Goal: Task Accomplishment & Management: Manage account settings

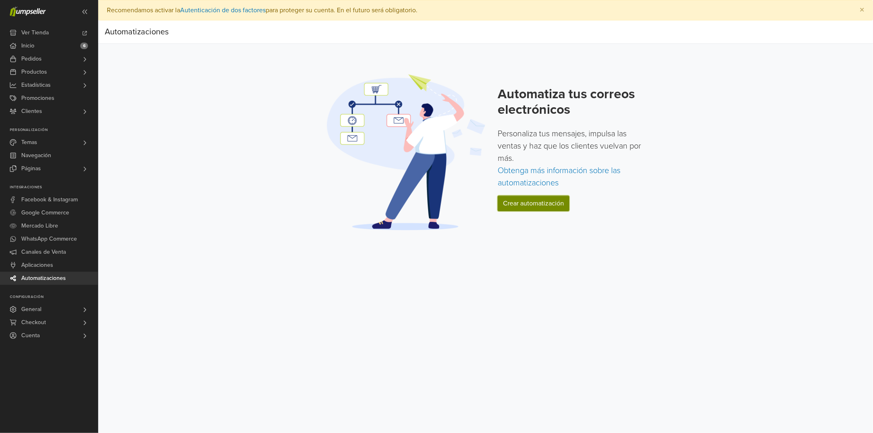
click at [531, 205] on link "Crear automatización" at bounding box center [534, 204] width 72 height 16
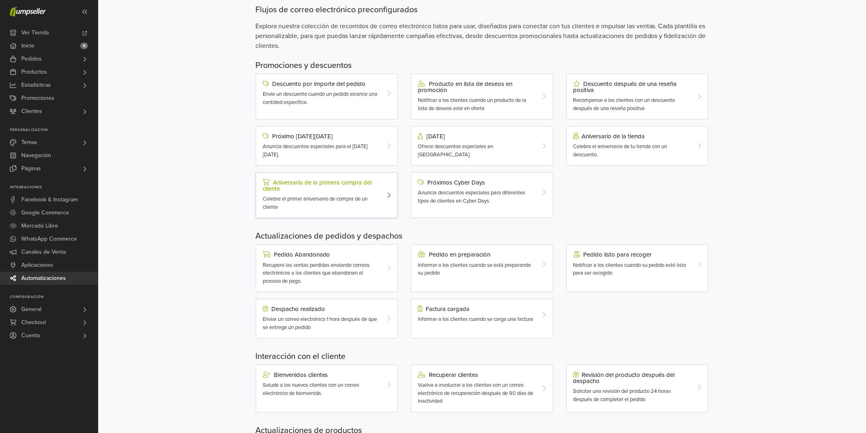
scroll to position [91, 0]
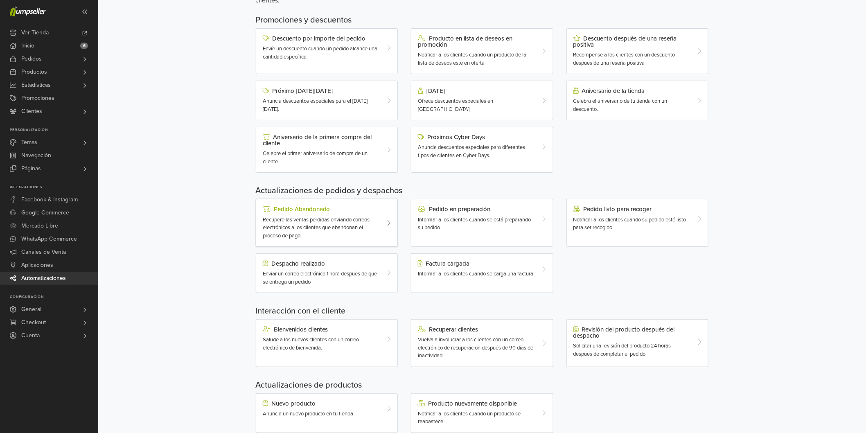
click at [334, 221] on span "Recupere las ventas perdidas enviando correos electrónicos a los clientes que a…" at bounding box center [316, 228] width 107 height 23
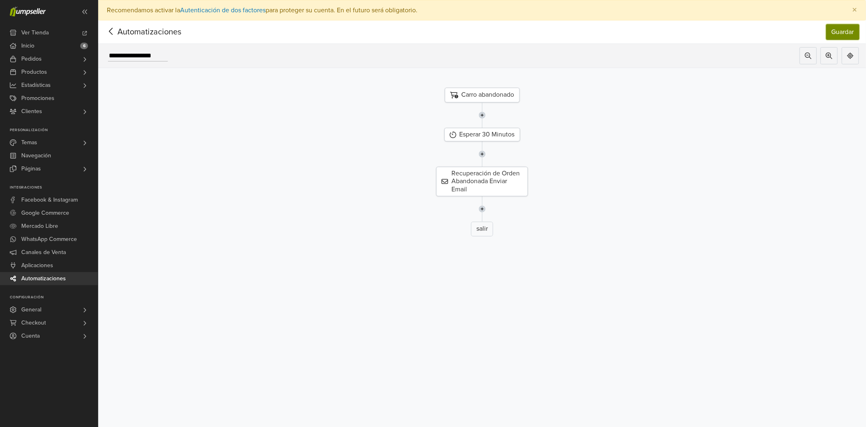
click at [846, 35] on button "Guardar" at bounding box center [842, 32] width 33 height 16
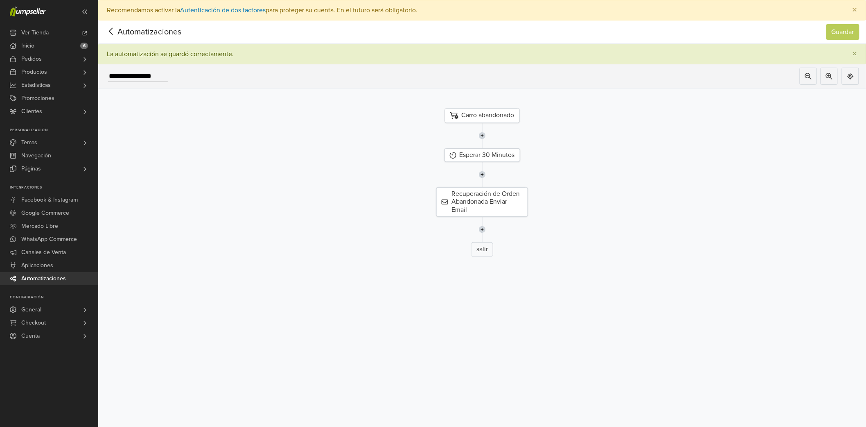
click at [111, 30] on icon at bounding box center [111, 31] width 4 height 7
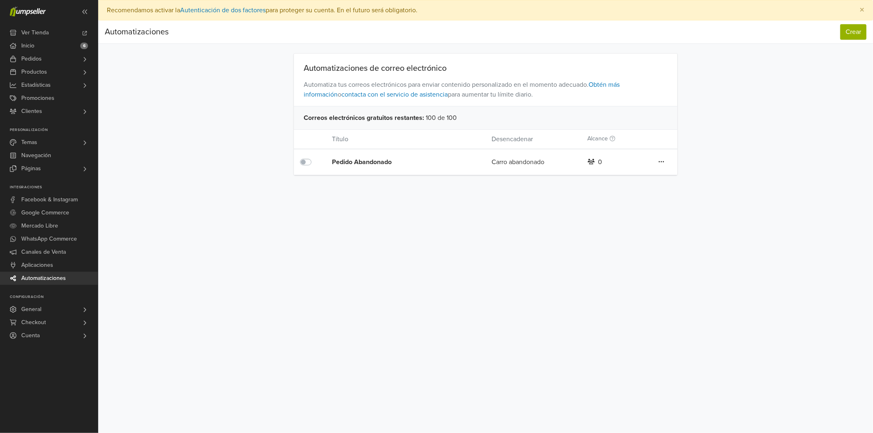
click at [74, 280] on link "Automatizaciones" at bounding box center [49, 278] width 98 height 13
click at [847, 31] on button "Crear" at bounding box center [853, 32] width 26 height 16
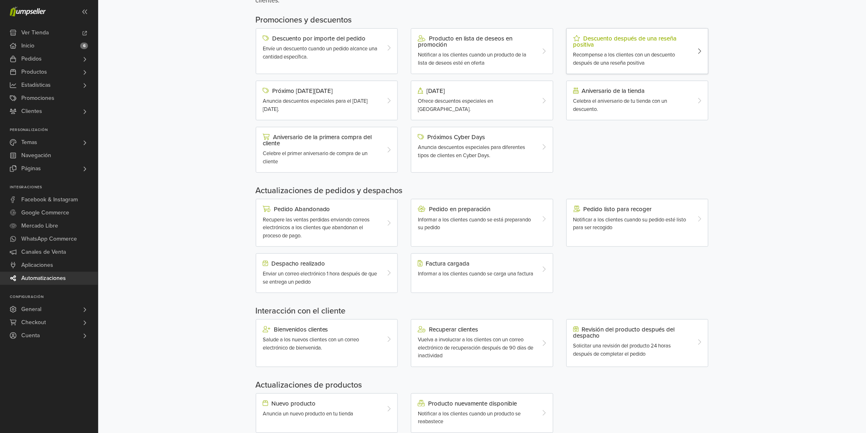
scroll to position [113, 0]
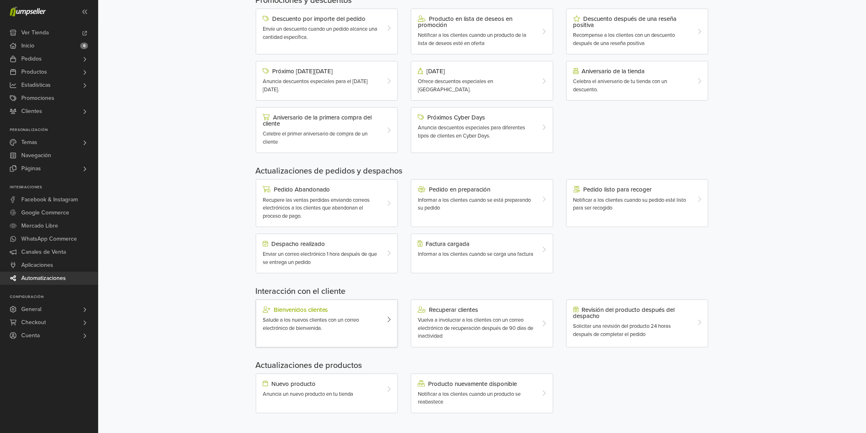
click at [388, 317] on icon at bounding box center [389, 319] width 4 height 7
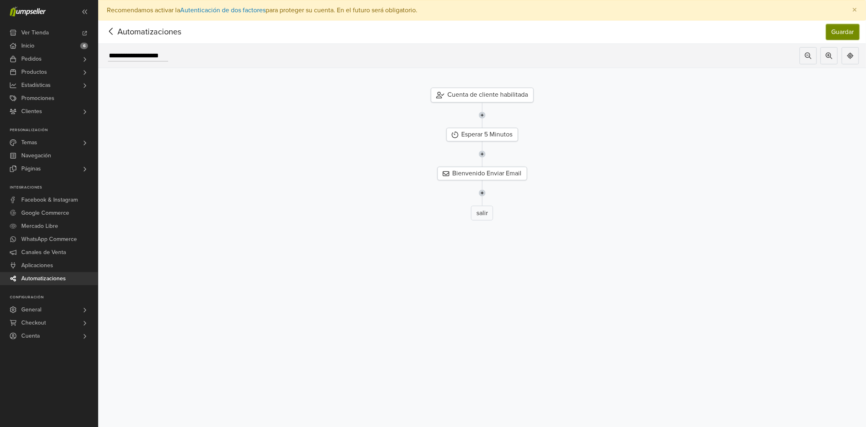
click at [850, 33] on button "Guardar" at bounding box center [842, 32] width 33 height 16
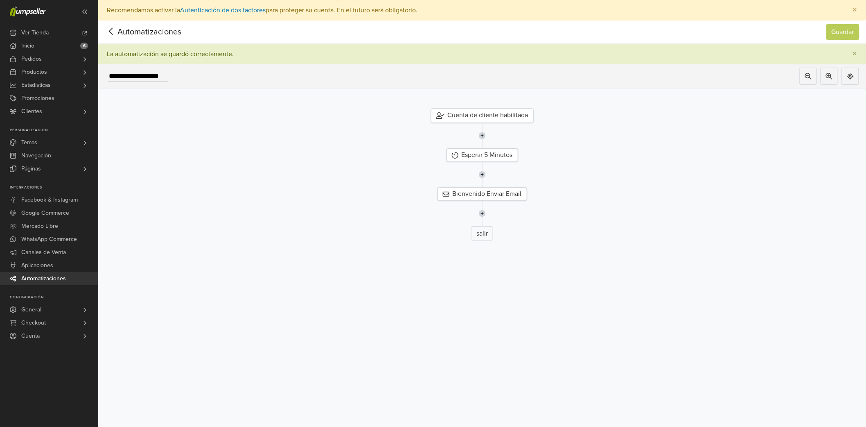
click at [113, 30] on icon at bounding box center [111, 31] width 13 height 10
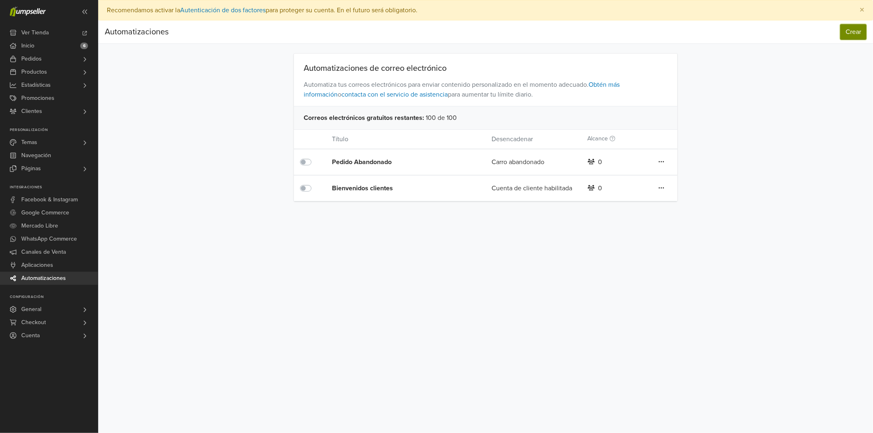
click at [853, 31] on button "Crear" at bounding box center [853, 32] width 26 height 16
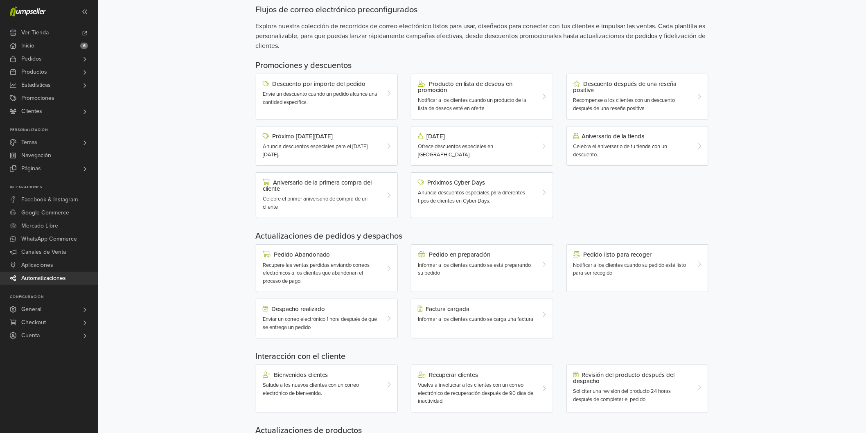
scroll to position [113, 0]
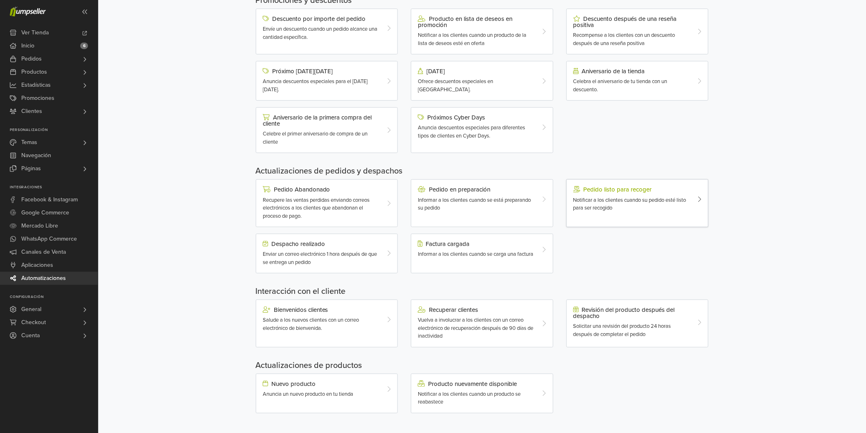
click at [697, 199] on div at bounding box center [702, 199] width 12 height 26
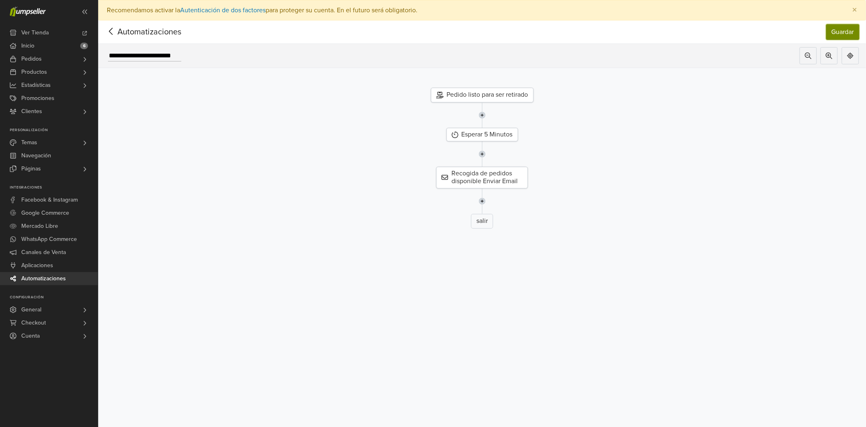
click at [849, 31] on button "Guardar" at bounding box center [842, 32] width 33 height 16
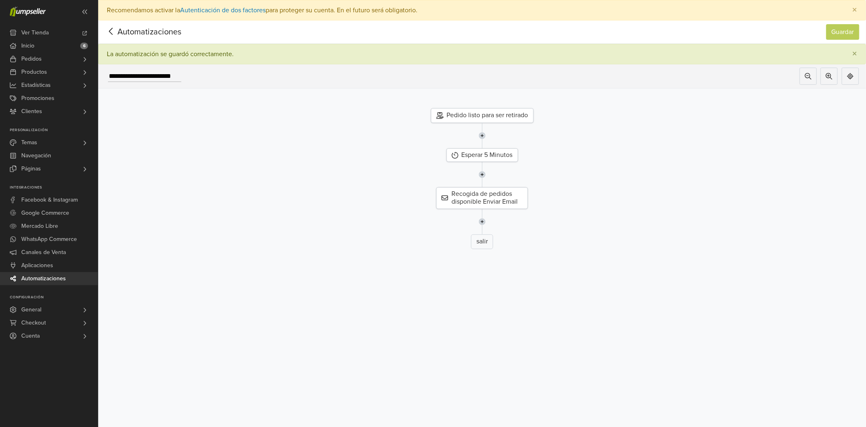
click at [110, 36] on icon at bounding box center [111, 31] width 13 height 10
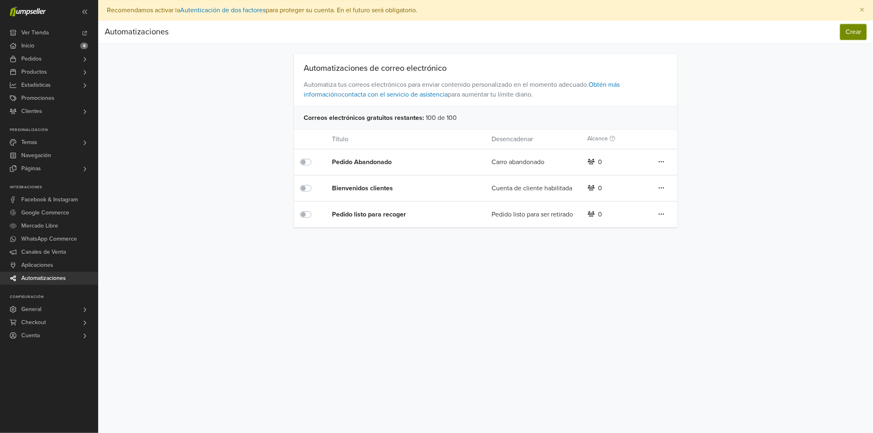
click at [855, 31] on button "Crear" at bounding box center [853, 32] width 26 height 16
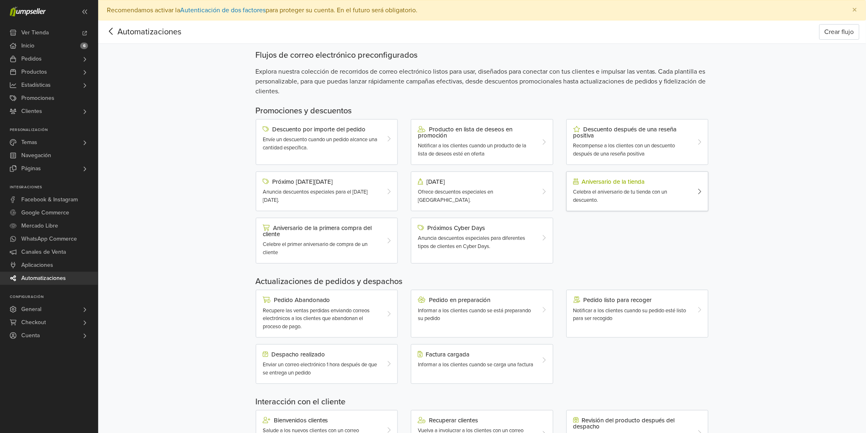
scroll to position [113, 0]
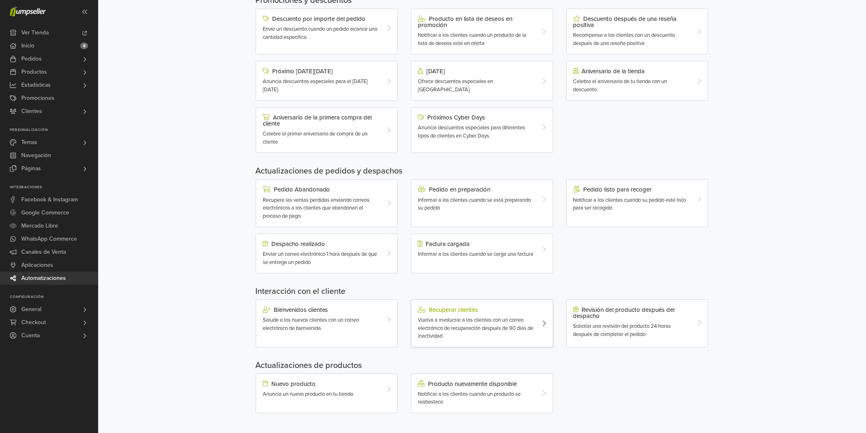
click at [537, 323] on div "Recuperar clientes Vuelva a involucrar a los clientes con un correo electrónico…" at bounding box center [476, 324] width 129 height 34
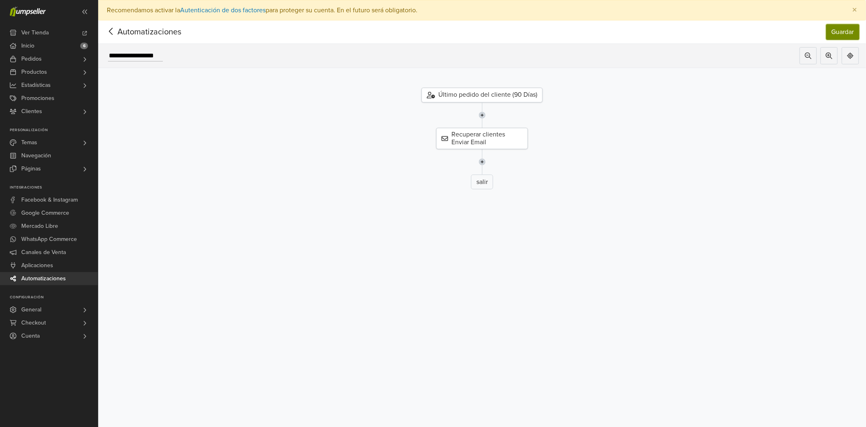
click at [856, 36] on button "Guardar" at bounding box center [842, 32] width 33 height 16
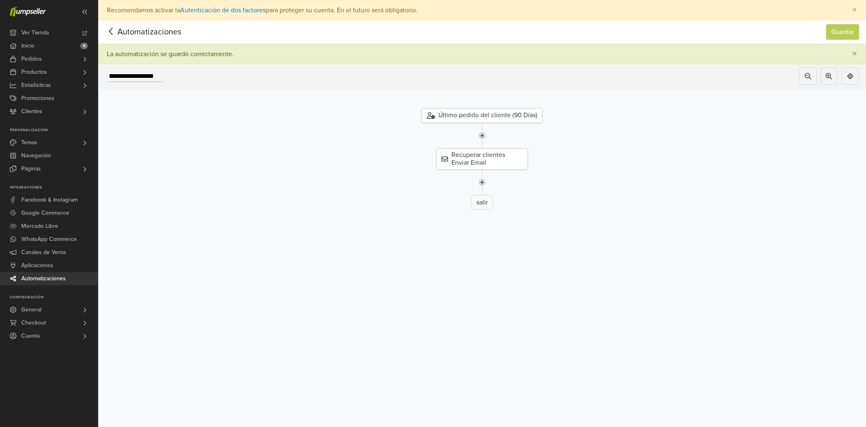
click at [113, 30] on icon at bounding box center [111, 31] width 13 height 10
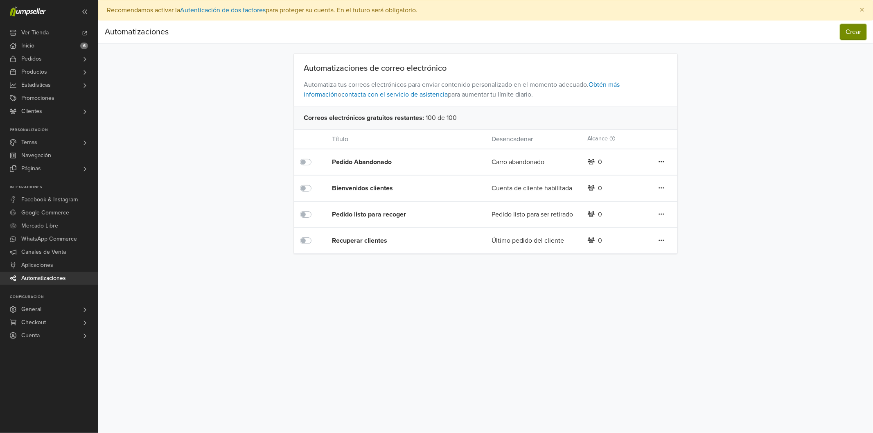
click at [856, 29] on button "Crear" at bounding box center [853, 32] width 26 height 16
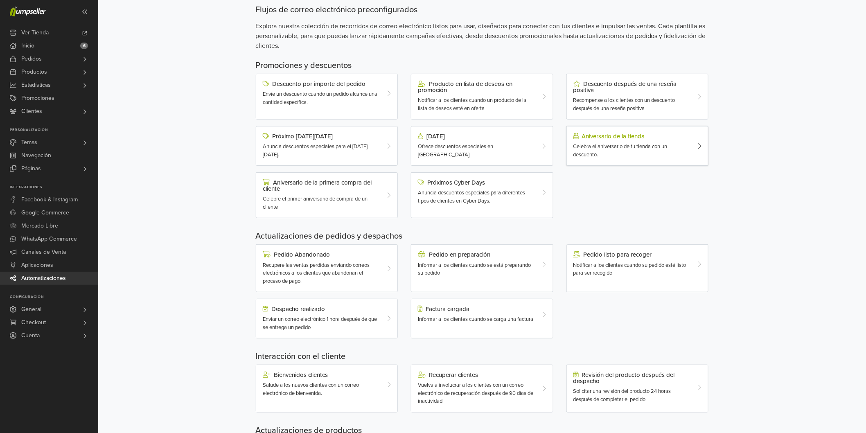
scroll to position [113, 0]
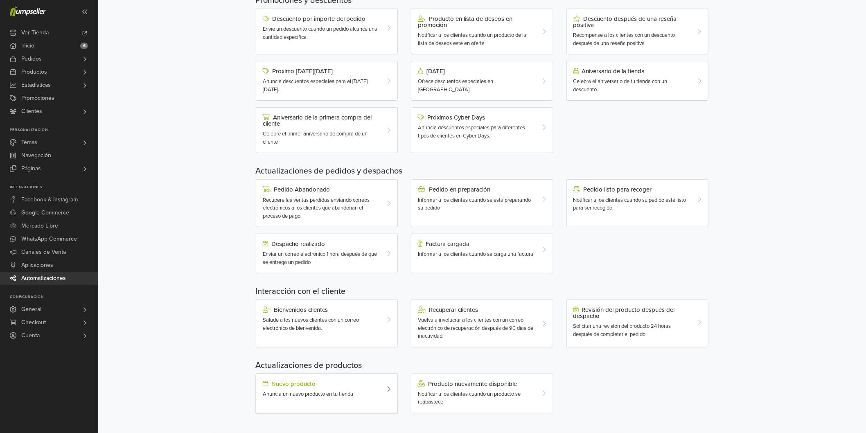
click at [300, 391] on div "Anuncia un nuevo producto en tu tienda" at bounding box center [321, 395] width 117 height 8
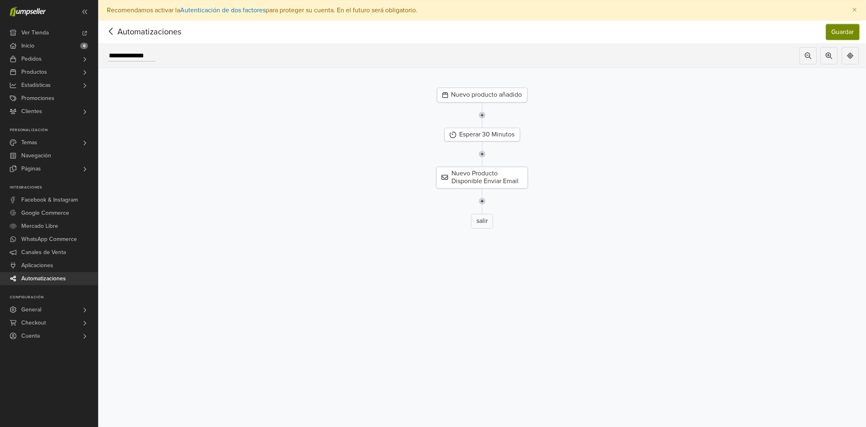
click at [853, 29] on button "Guardar" at bounding box center [842, 32] width 33 height 16
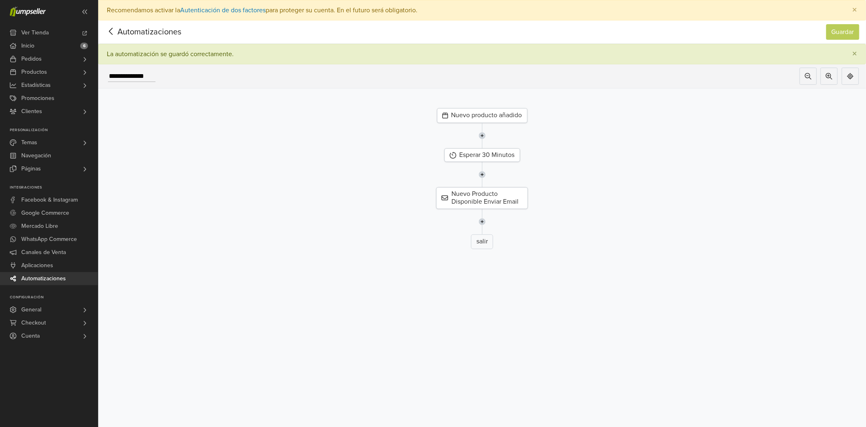
click at [109, 34] on icon at bounding box center [111, 31] width 13 height 10
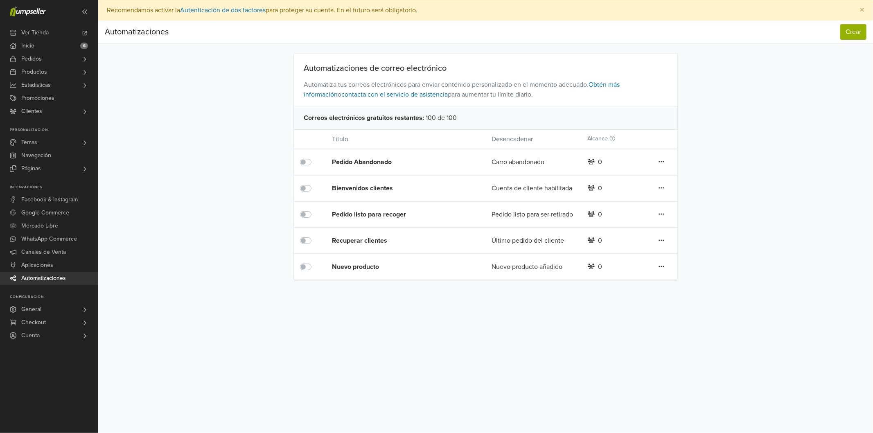
click at [601, 162] on div "0" at bounding box center [600, 162] width 4 height 10
click at [592, 165] on div at bounding box center [591, 162] width 7 height 10
click at [662, 163] on icon at bounding box center [662, 161] width 6 height 7
click at [730, 170] on div "Automatizaciones Crear Automatizaciones Crear Automatizaciones de correo electr…" at bounding box center [485, 150] width 775 height 260
click at [854, 30] on button "Crear" at bounding box center [853, 32] width 26 height 16
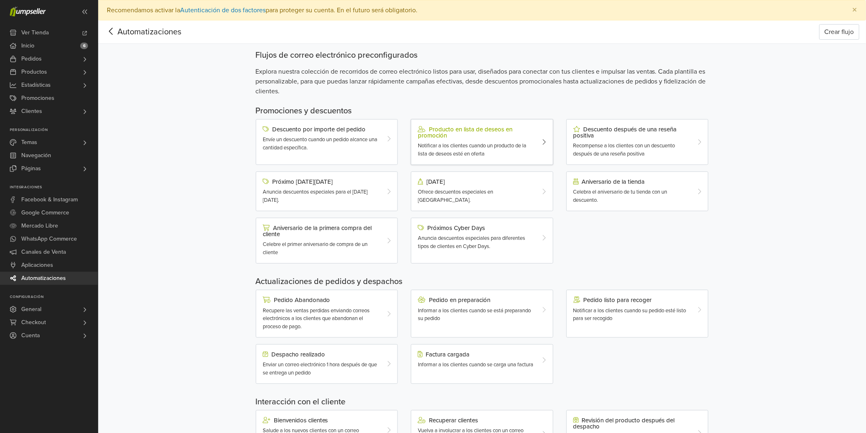
click at [476, 130] on div "Producto en lista de deseos en promoción" at bounding box center [476, 132] width 117 height 13
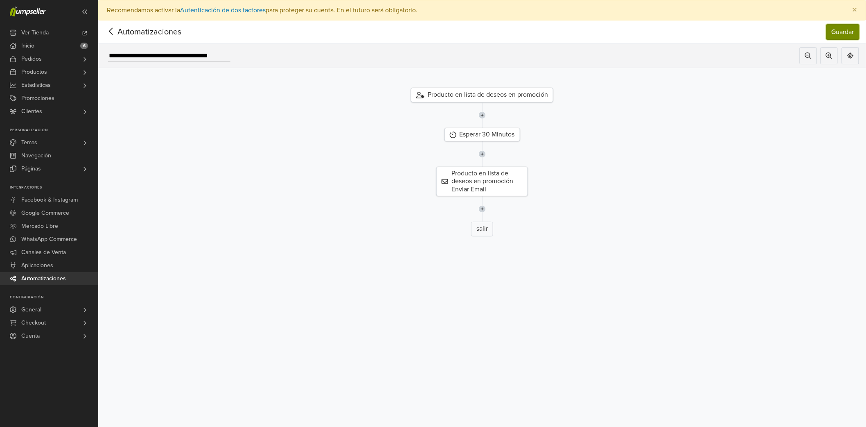
click at [835, 35] on button "Guardar" at bounding box center [842, 32] width 33 height 16
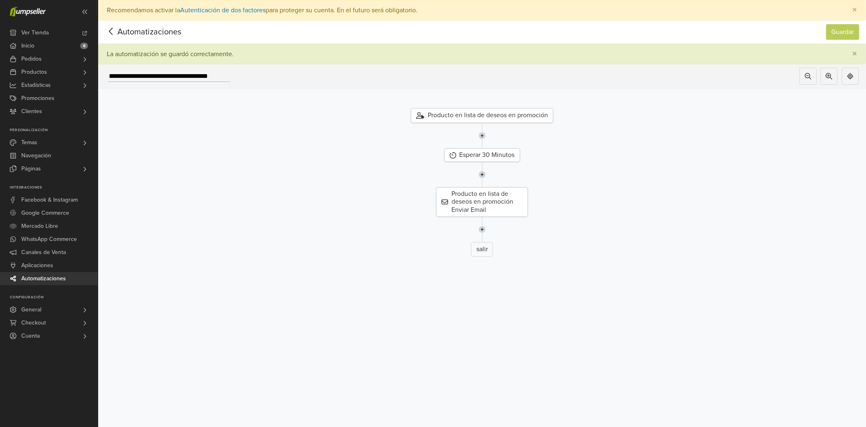
click at [111, 30] on icon at bounding box center [111, 31] width 13 height 10
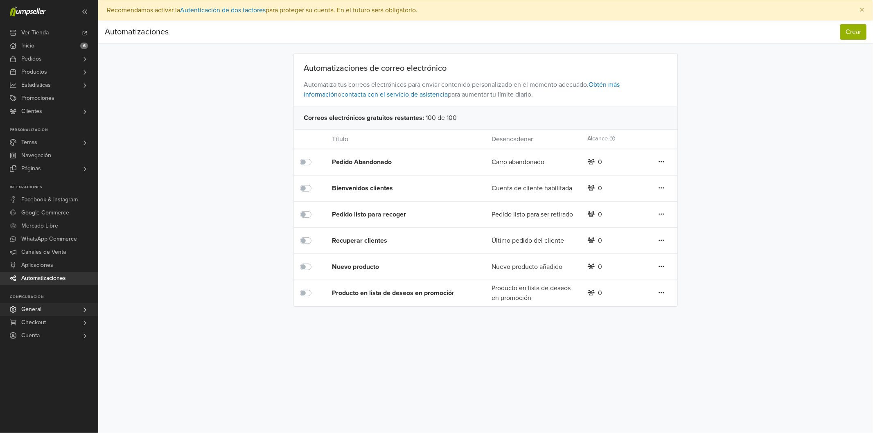
click at [75, 307] on link "General" at bounding box center [49, 309] width 98 height 13
click at [49, 323] on span "Preferencias" at bounding box center [39, 321] width 32 height 10
